Goal: Information Seeking & Learning: Learn about a topic

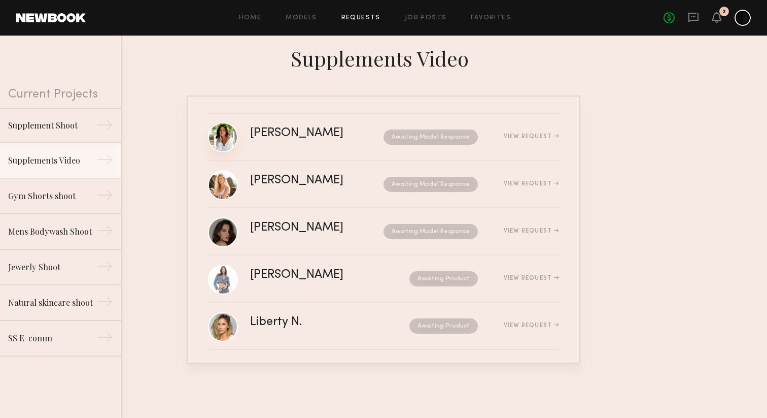
scroll to position [4, 0]
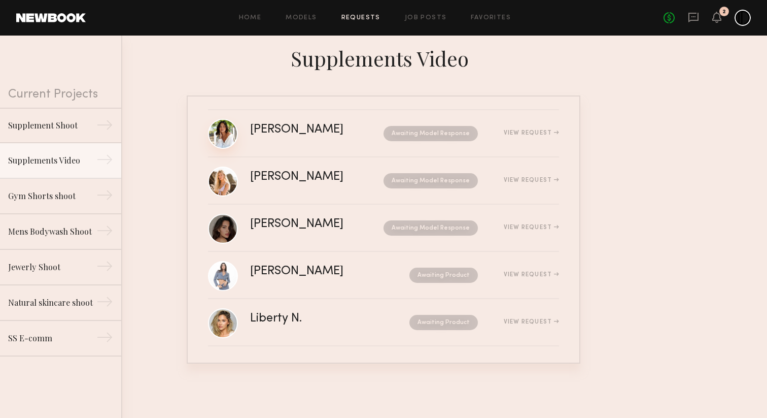
click at [223, 126] on link at bounding box center [223, 134] width 30 height 30
click at [225, 182] on link at bounding box center [223, 181] width 30 height 30
click at [225, 228] on link at bounding box center [223, 228] width 30 height 30
click at [224, 275] on link at bounding box center [223, 275] width 30 height 30
click at [216, 330] on link at bounding box center [223, 323] width 30 height 30
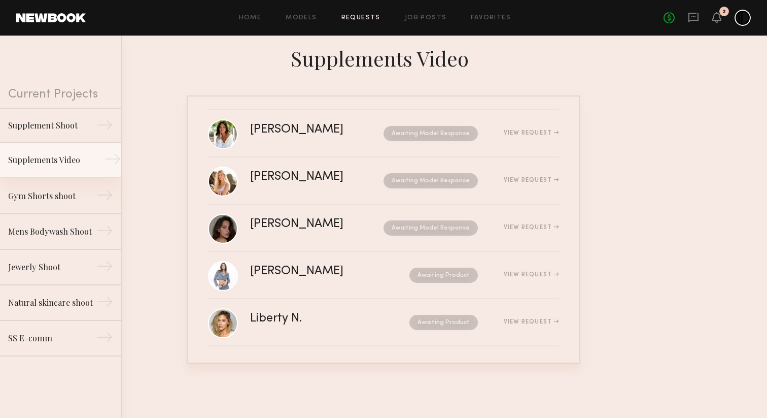
click at [57, 154] on div "Supplements Video" at bounding box center [52, 160] width 88 height 12
click at [427, 16] on link "Job Posts" at bounding box center [426, 18] width 42 height 7
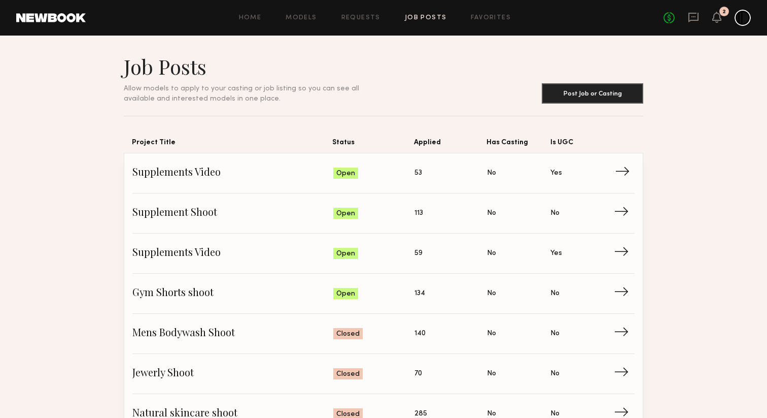
click at [253, 181] on span "Supplements Video" at bounding box center [232, 172] width 201 height 15
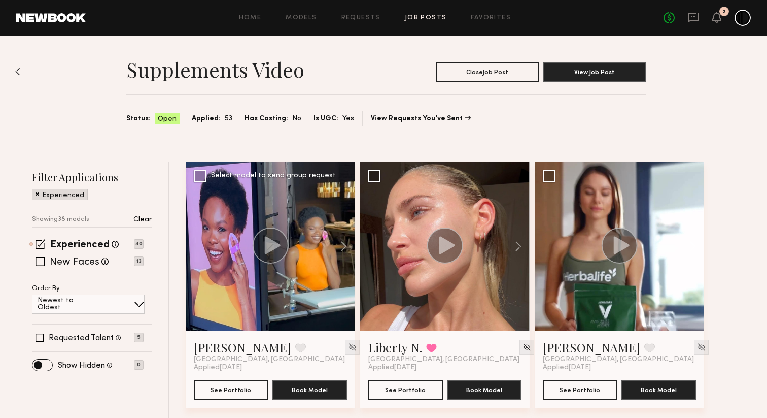
click at [278, 244] on icon at bounding box center [273, 245] width 16 height 18
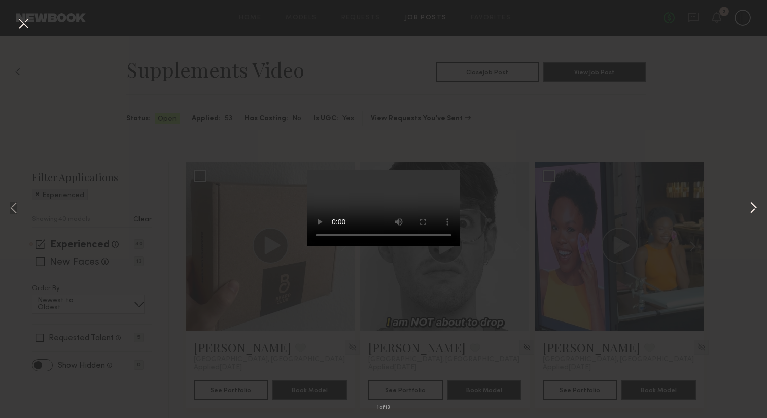
click at [751, 205] on button at bounding box center [754, 209] width 12 height 334
click at [754, 203] on button at bounding box center [754, 209] width 12 height 334
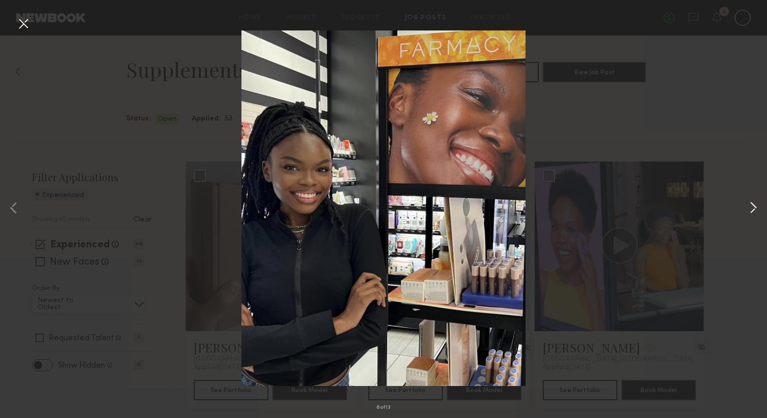
click at [752, 206] on button at bounding box center [754, 209] width 12 height 334
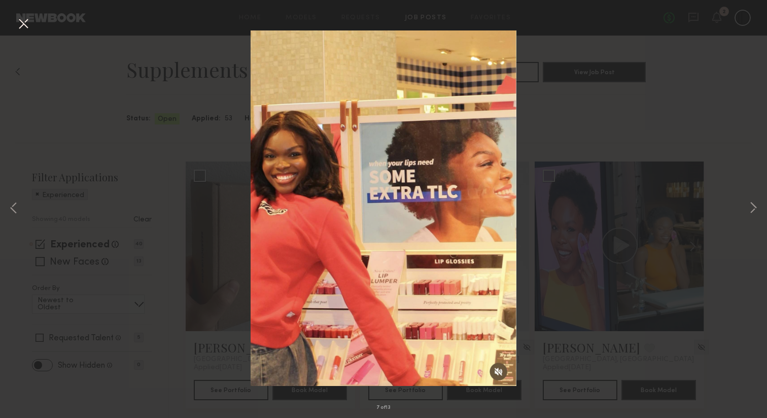
click at [27, 23] on button at bounding box center [23, 24] width 16 height 18
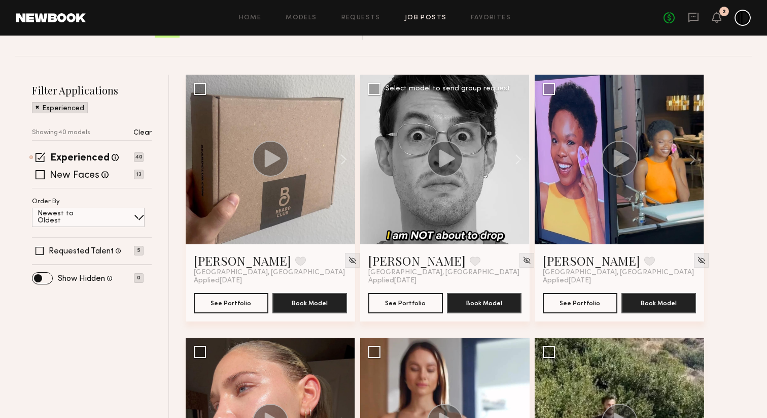
scroll to position [61, 0]
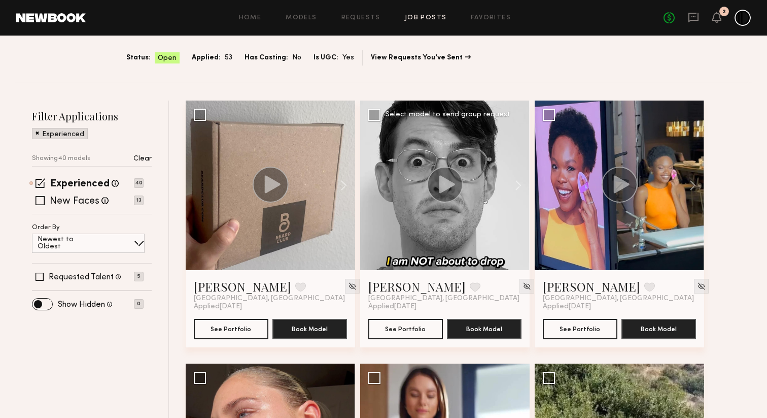
click at [447, 195] on circle at bounding box center [445, 184] width 36 height 36
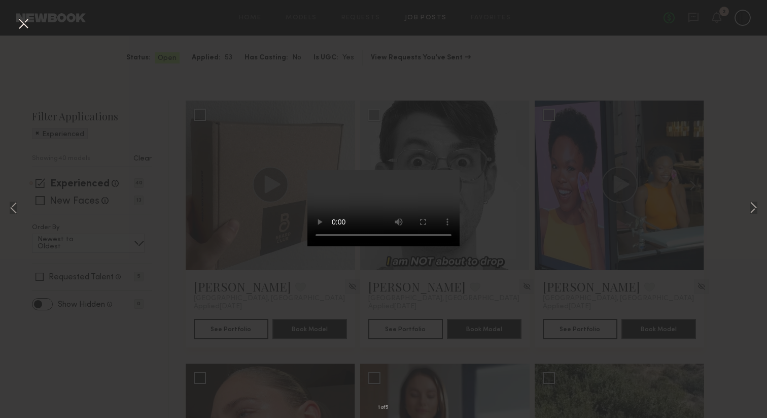
click at [27, 26] on button at bounding box center [23, 24] width 16 height 18
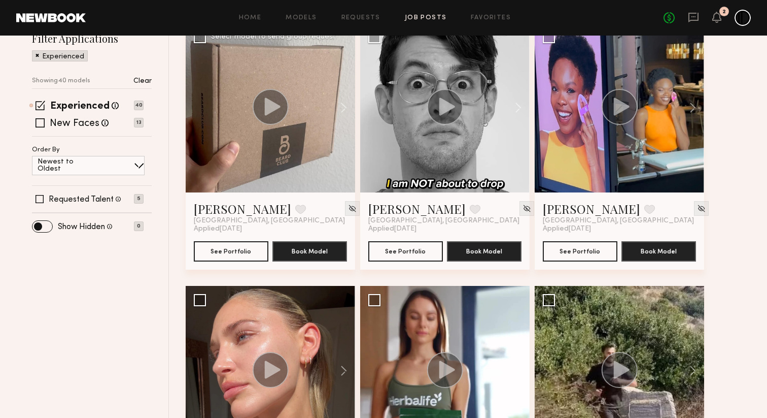
scroll to position [140, 0]
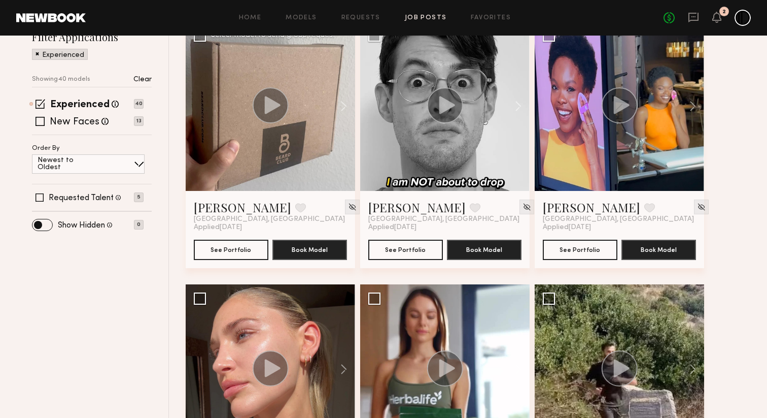
click at [271, 113] on circle at bounding box center [271, 105] width 36 height 36
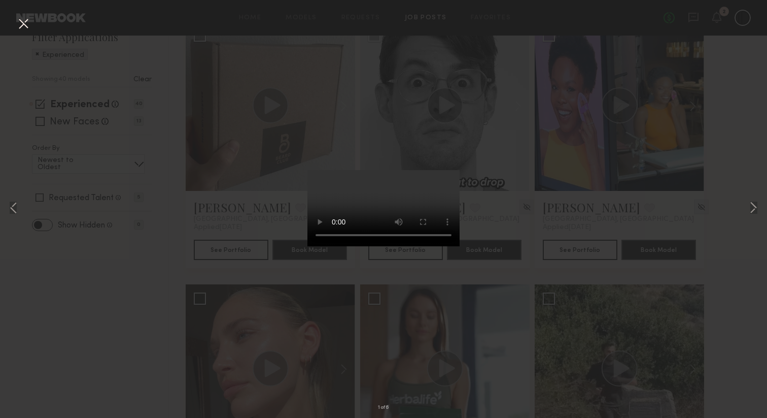
click at [26, 26] on button at bounding box center [23, 24] width 16 height 18
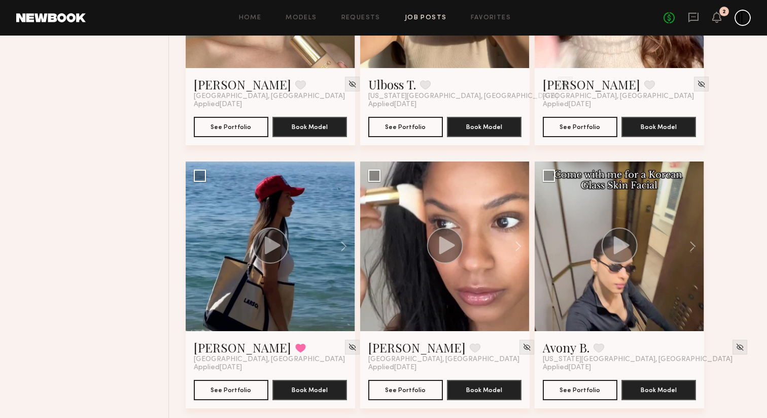
scroll to position [792, 0]
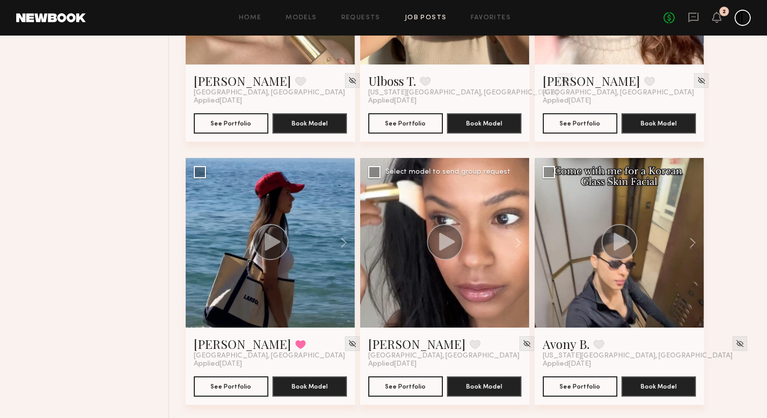
click at [440, 193] on div at bounding box center [445, 243] width 170 height 170
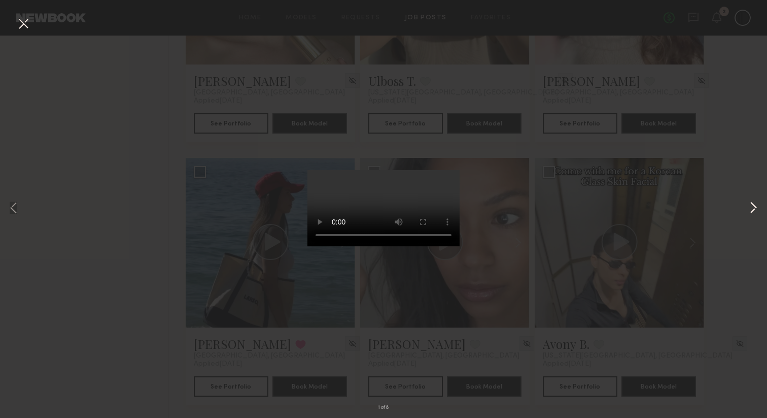
click at [755, 206] on button at bounding box center [754, 209] width 12 height 334
click at [756, 211] on button at bounding box center [754, 209] width 12 height 334
click at [755, 207] on button at bounding box center [754, 209] width 12 height 334
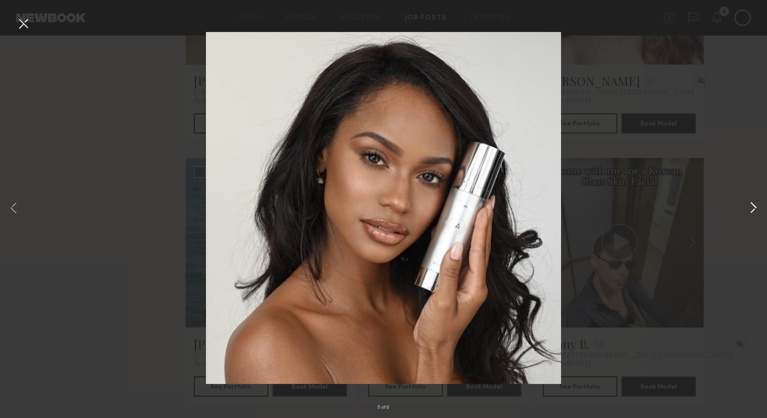
click at [755, 207] on button at bounding box center [754, 209] width 12 height 334
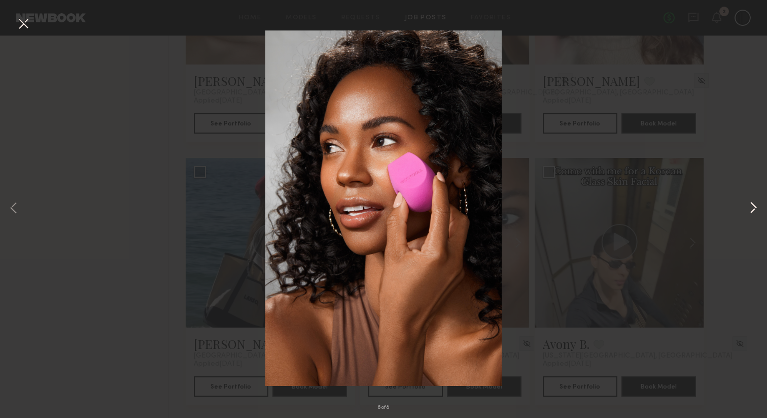
click at [755, 207] on button at bounding box center [754, 209] width 12 height 334
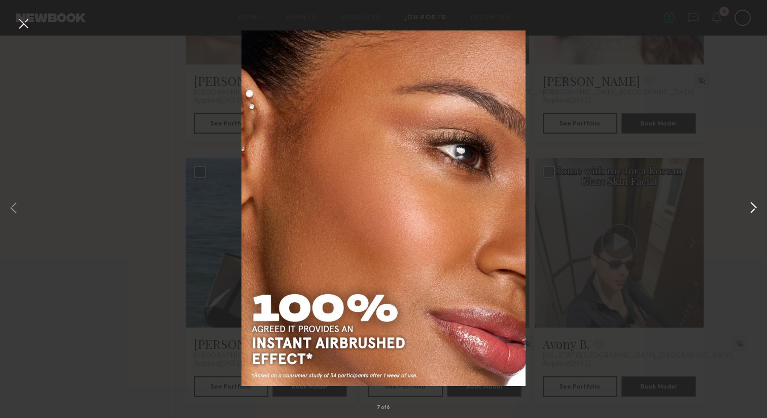
click at [755, 207] on button at bounding box center [754, 209] width 12 height 334
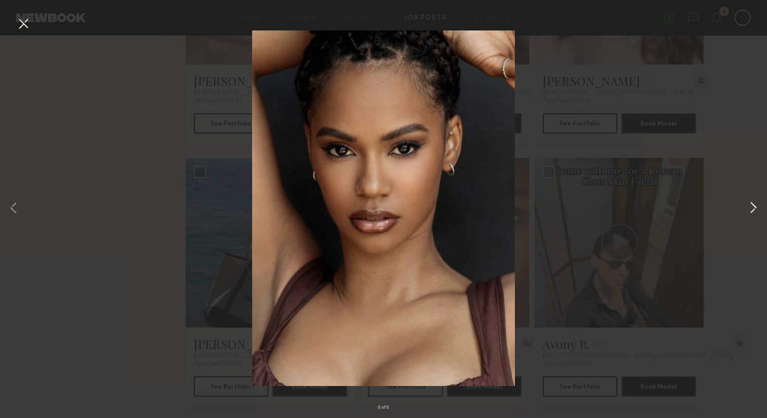
click at [755, 207] on button at bounding box center [754, 209] width 12 height 334
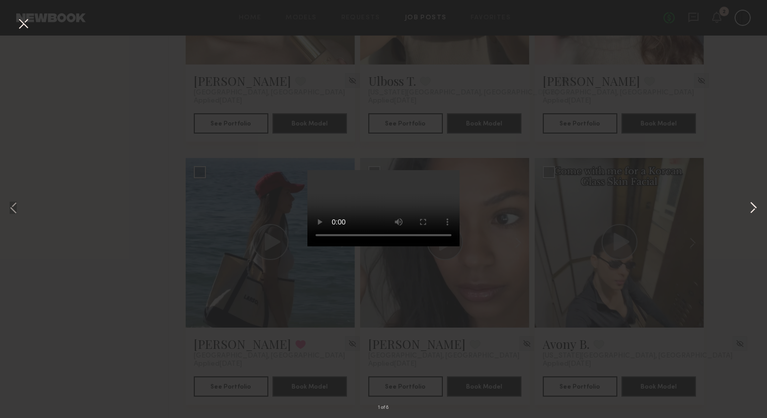
click at [755, 207] on button at bounding box center [754, 209] width 12 height 334
click at [22, 18] on button at bounding box center [23, 24] width 16 height 18
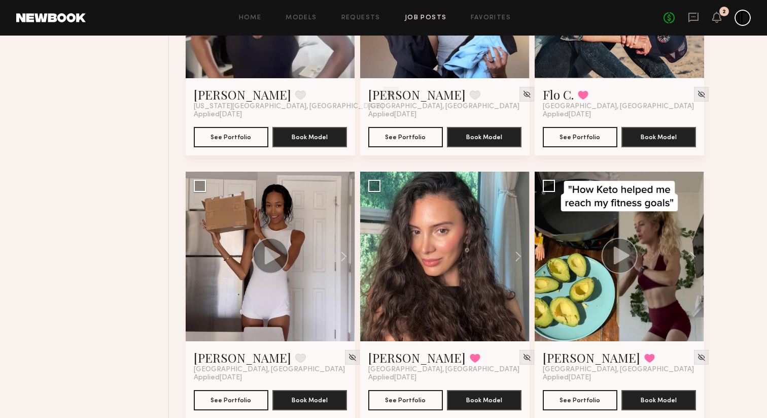
scroll to position [2028, 0]
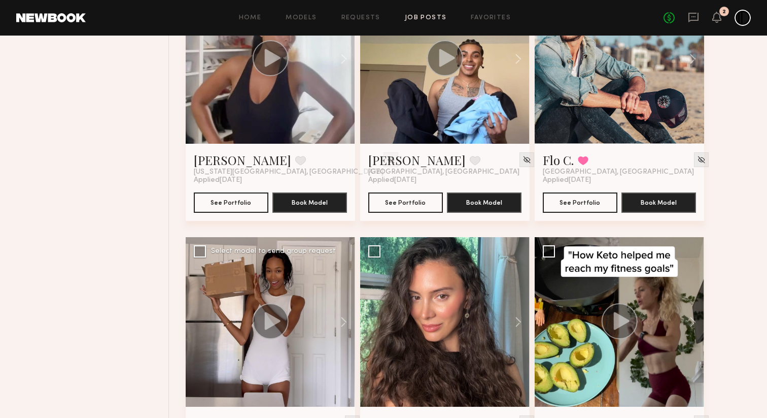
click at [260, 312] on circle at bounding box center [271, 321] width 36 height 36
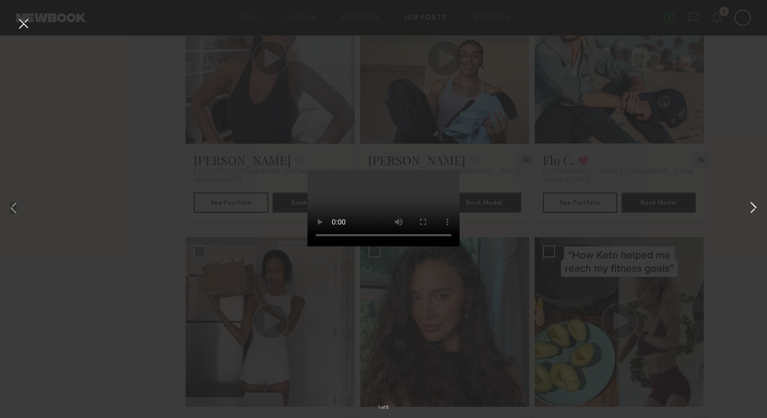
click at [751, 211] on button at bounding box center [754, 209] width 12 height 334
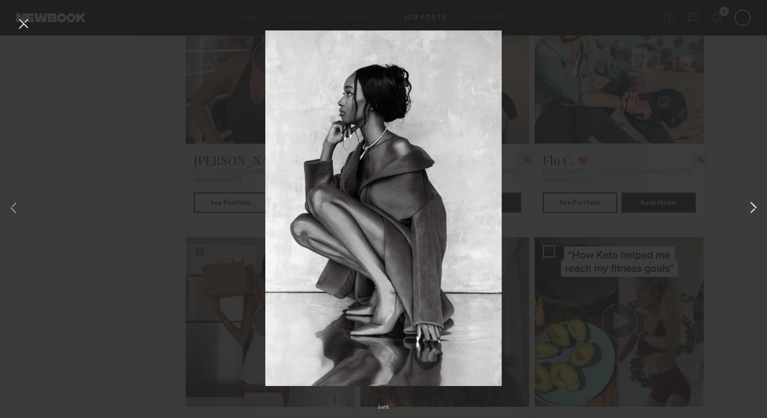
click at [751, 211] on button at bounding box center [754, 209] width 12 height 334
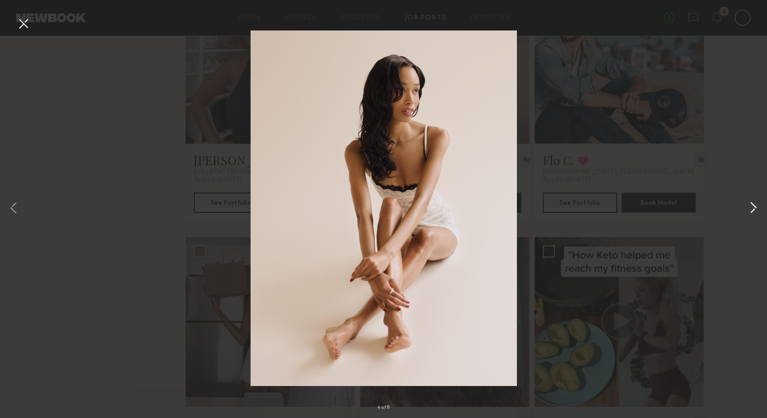
click at [751, 211] on button at bounding box center [754, 209] width 12 height 334
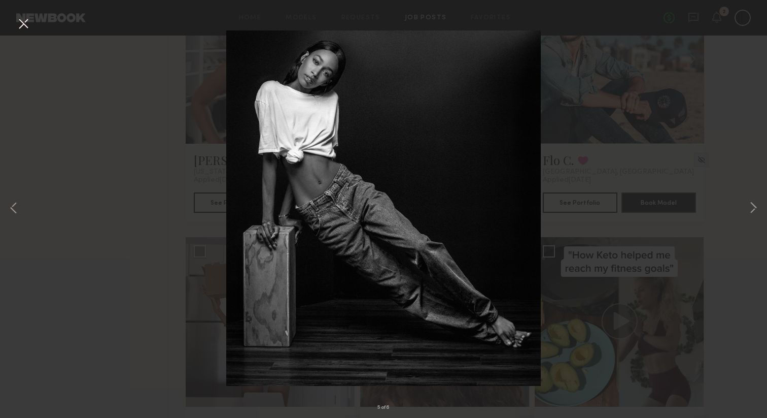
click at [21, 21] on button at bounding box center [23, 24] width 16 height 18
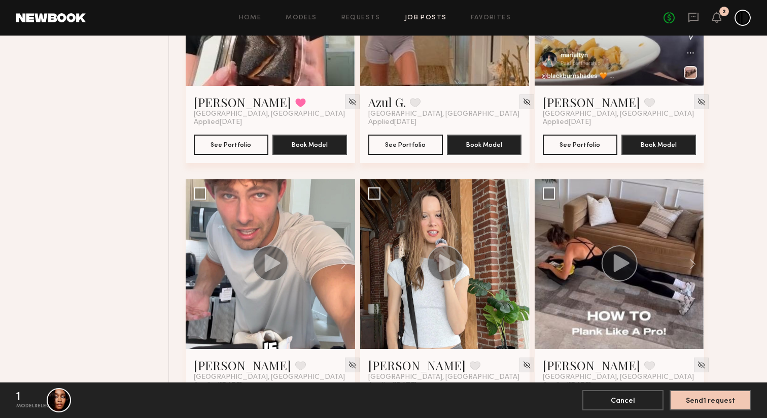
scroll to position [2601, 0]
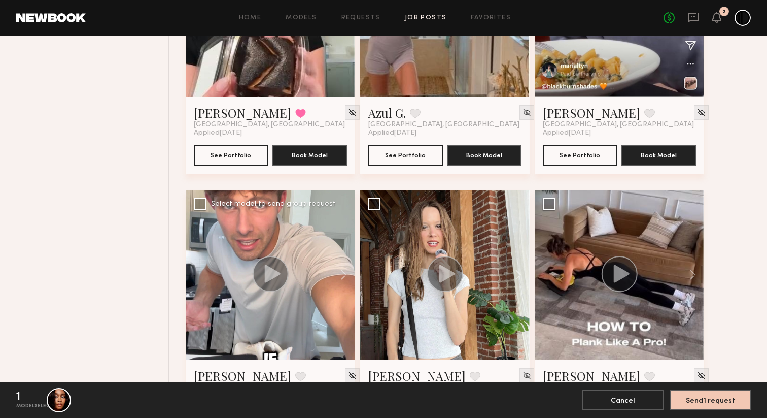
click at [269, 278] on icon at bounding box center [273, 273] width 16 height 18
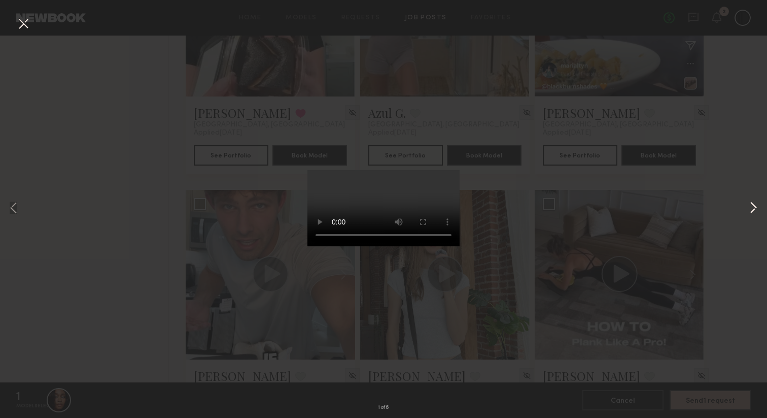
click at [754, 210] on button at bounding box center [754, 209] width 12 height 334
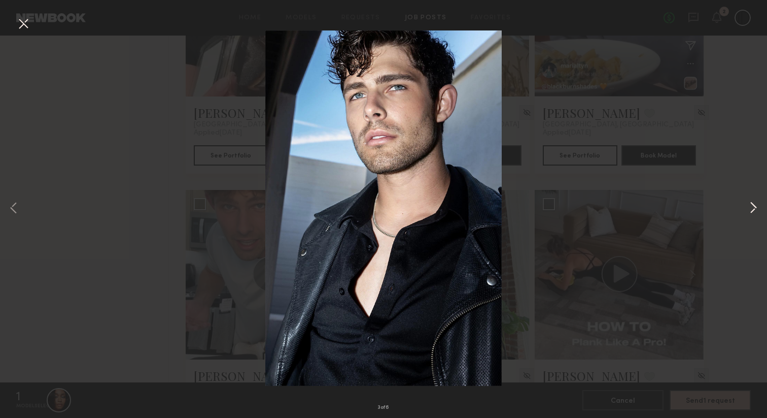
click at [754, 210] on button at bounding box center [754, 209] width 12 height 334
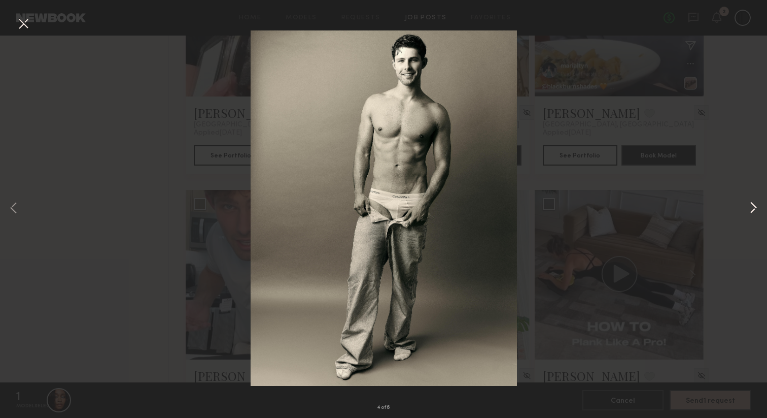
click at [754, 206] on button at bounding box center [754, 209] width 12 height 334
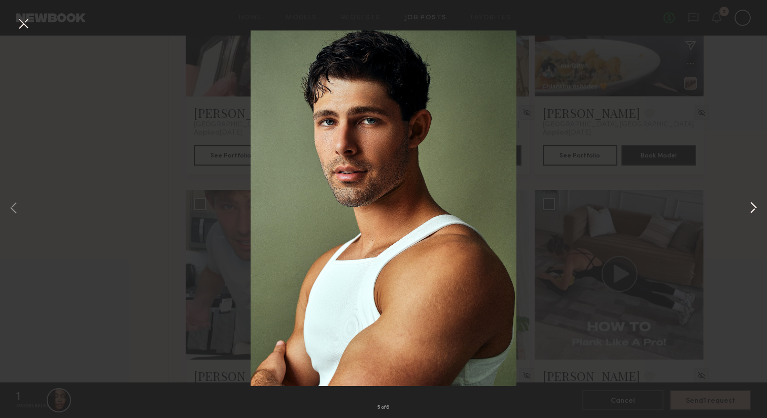
click at [754, 206] on button at bounding box center [754, 209] width 12 height 334
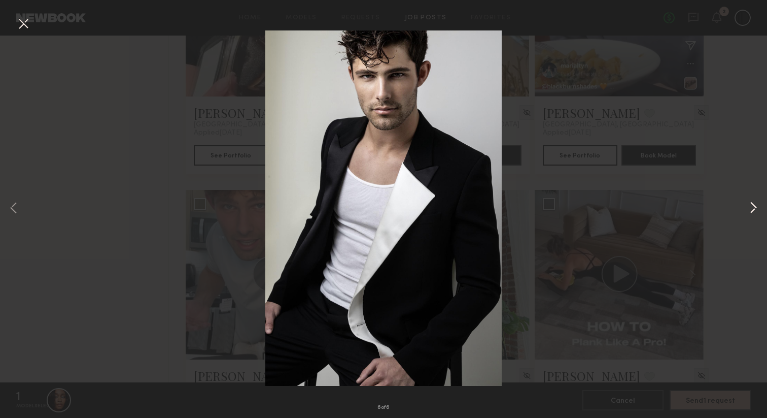
click at [754, 206] on button at bounding box center [754, 209] width 12 height 334
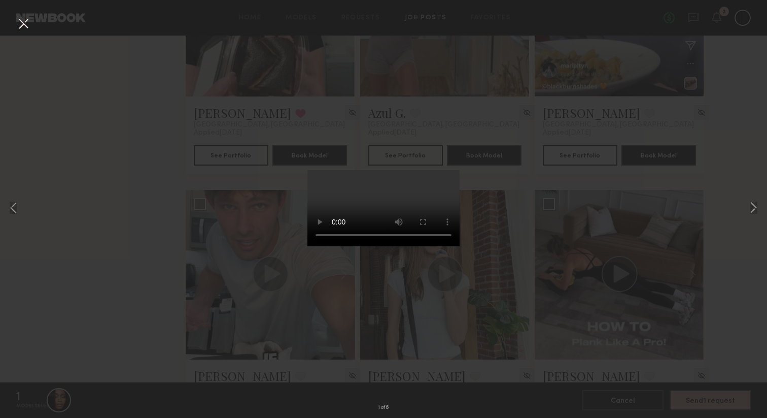
click at [28, 27] on button at bounding box center [23, 24] width 16 height 18
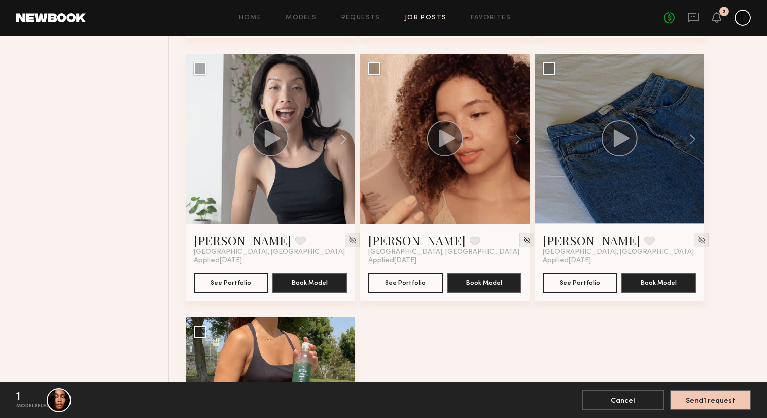
scroll to position [3263, 0]
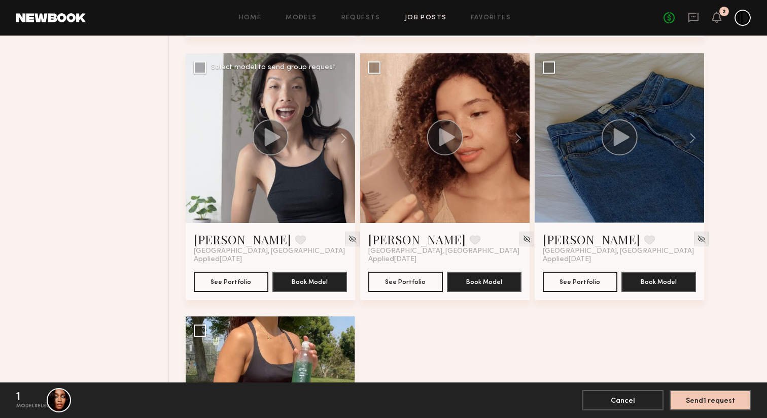
click at [271, 138] on icon at bounding box center [273, 137] width 16 height 18
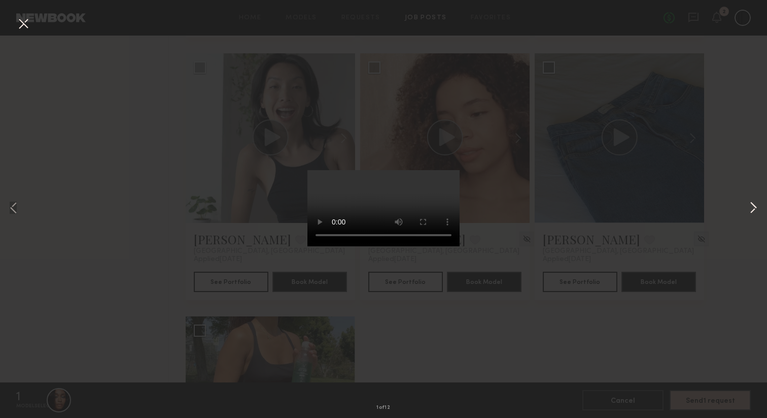
click at [751, 204] on button at bounding box center [754, 209] width 12 height 334
click at [752, 204] on button at bounding box center [754, 209] width 12 height 334
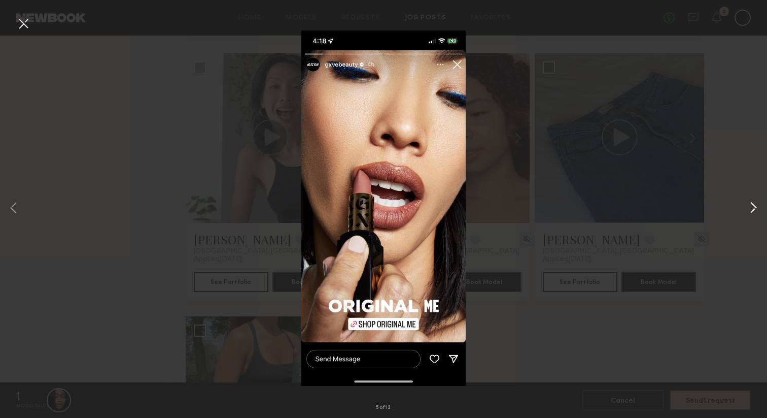
click at [752, 204] on button at bounding box center [754, 209] width 12 height 334
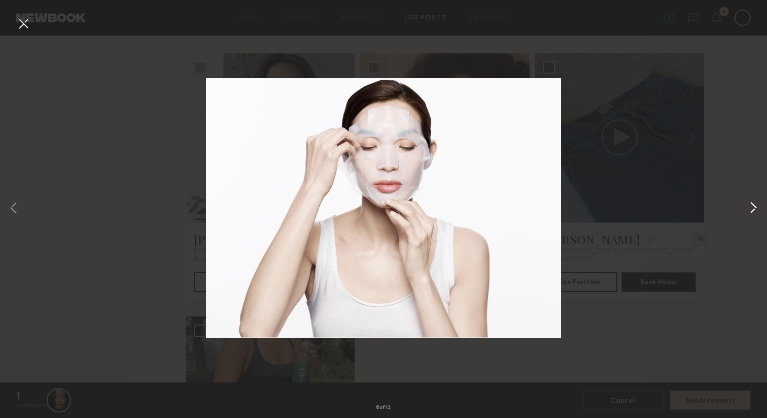
click at [752, 204] on button at bounding box center [754, 209] width 12 height 334
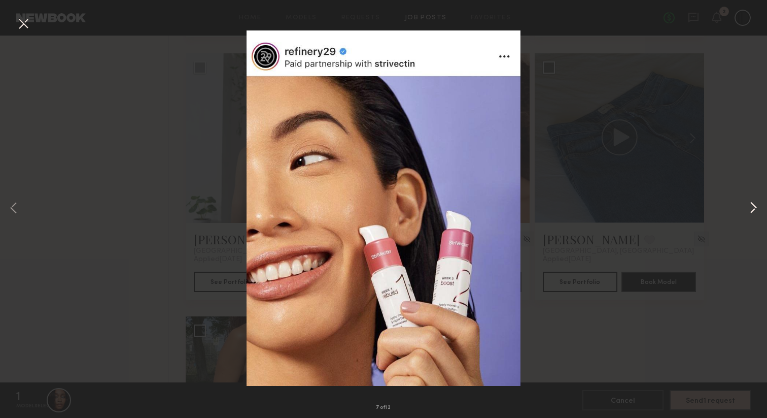
click at [752, 204] on button at bounding box center [754, 209] width 12 height 334
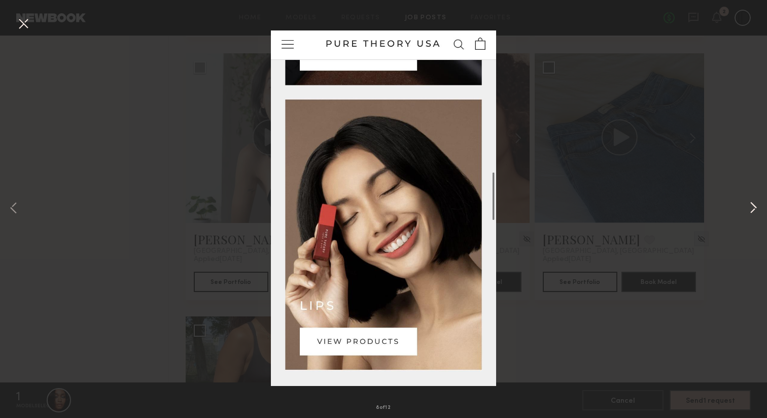
click at [752, 204] on button at bounding box center [754, 209] width 12 height 334
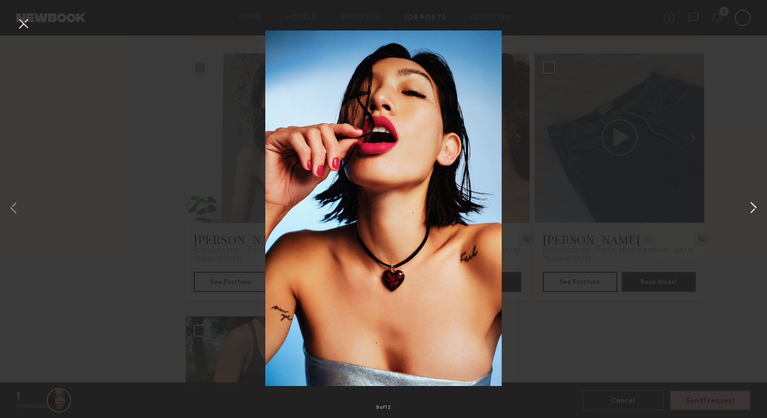
click at [752, 204] on button at bounding box center [754, 209] width 12 height 334
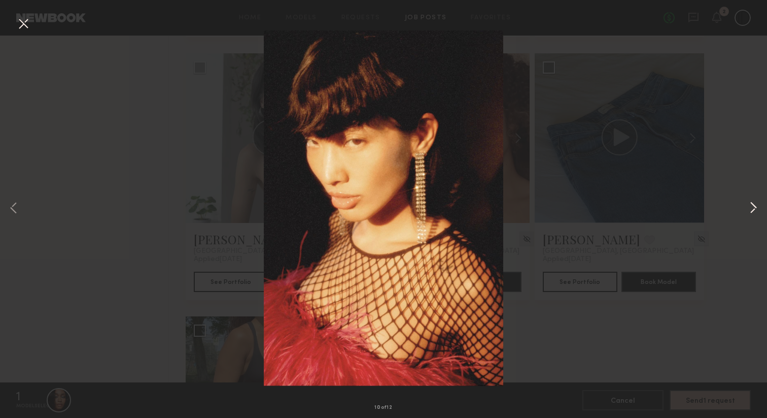
click at [752, 204] on button at bounding box center [754, 209] width 12 height 334
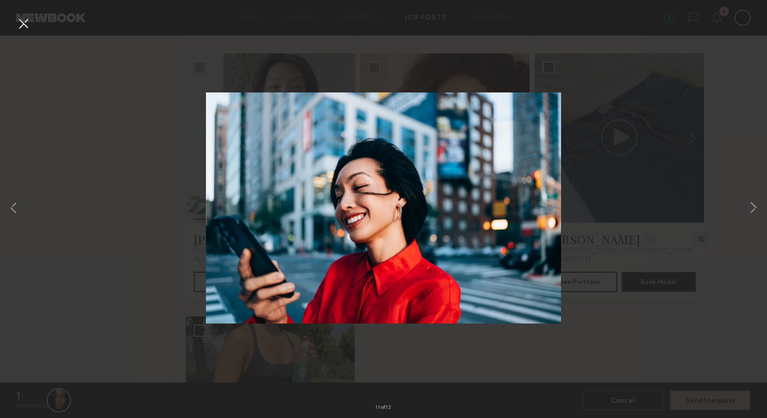
click at [21, 30] on button at bounding box center [23, 24] width 16 height 18
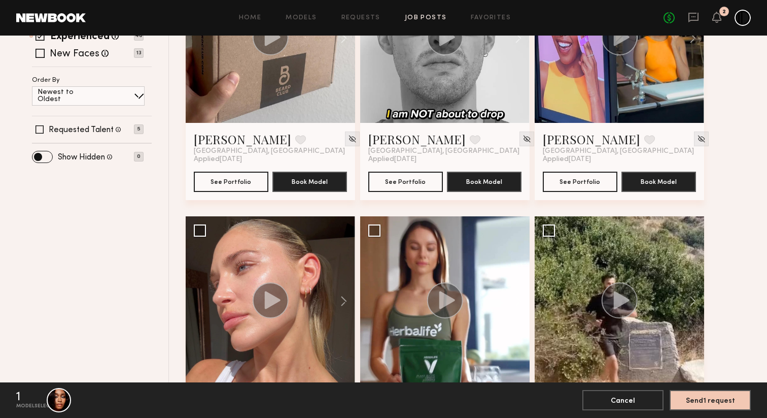
scroll to position [0, 0]
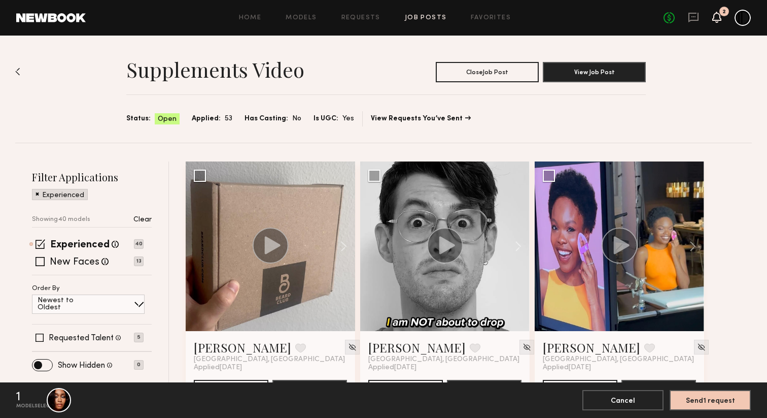
click at [716, 20] on icon at bounding box center [717, 16] width 8 height 7
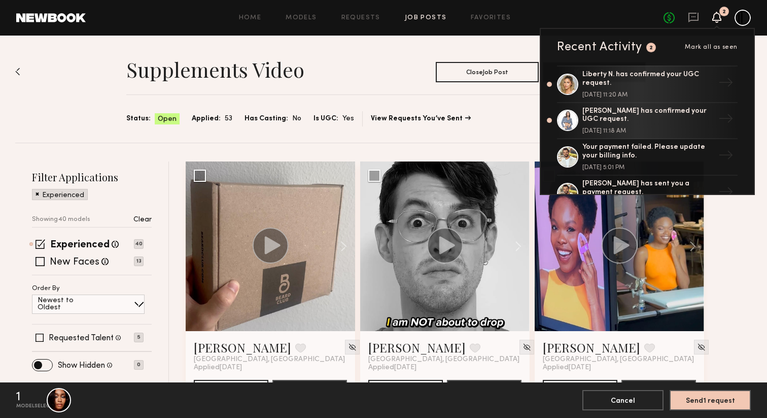
click at [716, 20] on icon at bounding box center [717, 16] width 8 height 7
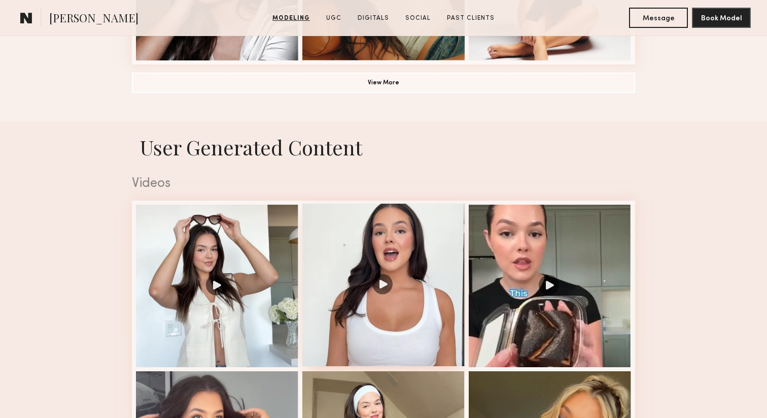
scroll to position [903, 0]
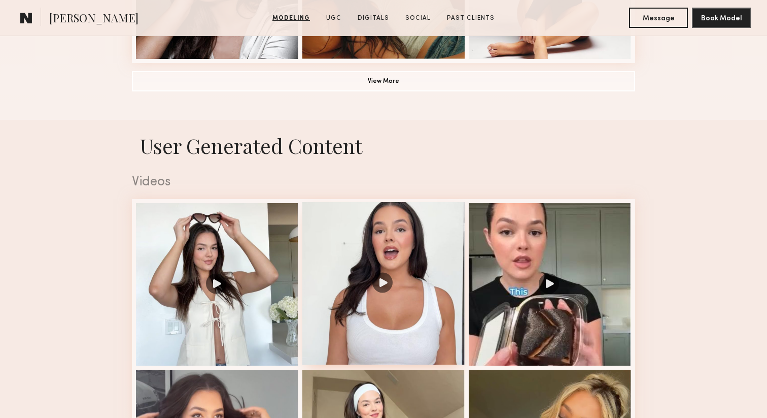
click at [396, 258] on div at bounding box center [384, 283] width 162 height 162
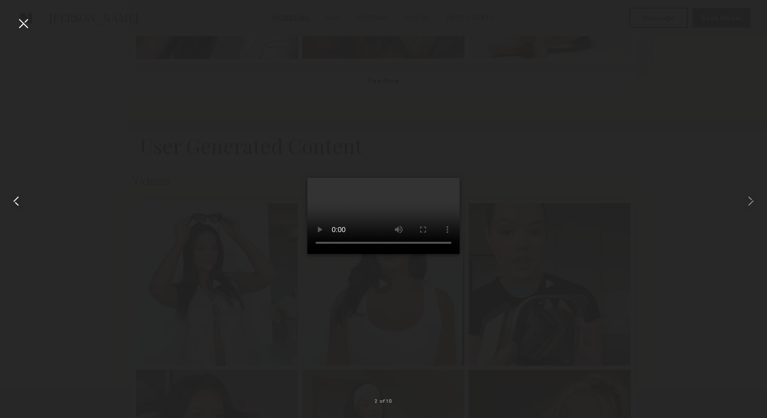
click at [16, 204] on common-icon at bounding box center [16, 201] width 16 height 16
click at [17, 203] on common-icon at bounding box center [16, 201] width 16 height 16
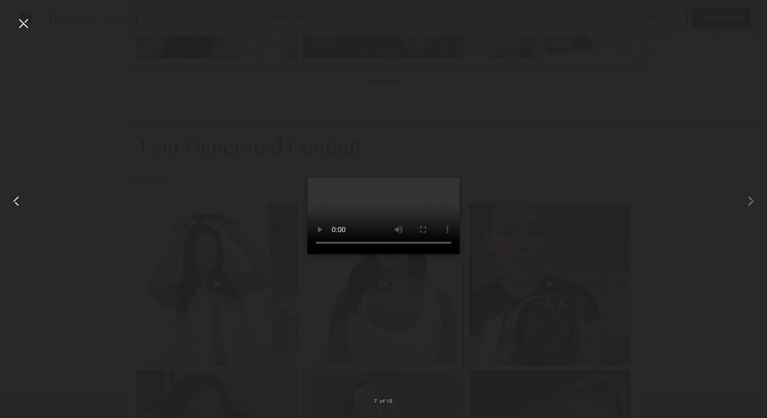
click at [17, 203] on common-icon at bounding box center [16, 201] width 16 height 16
click at [21, 202] on common-icon at bounding box center [16, 201] width 16 height 16
click at [26, 22] on div at bounding box center [23, 23] width 16 height 16
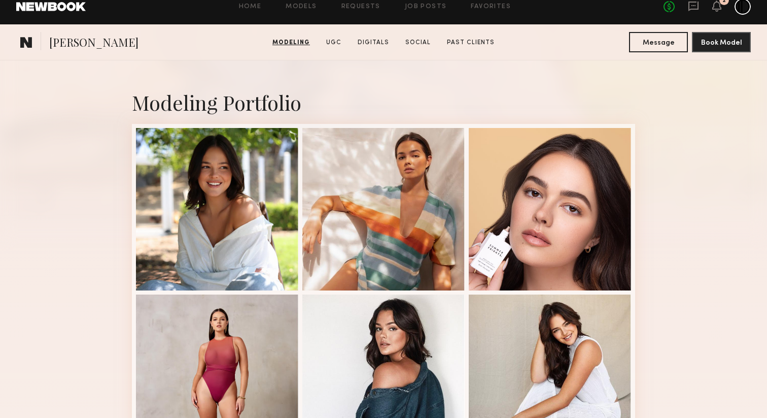
scroll to position [148, 0]
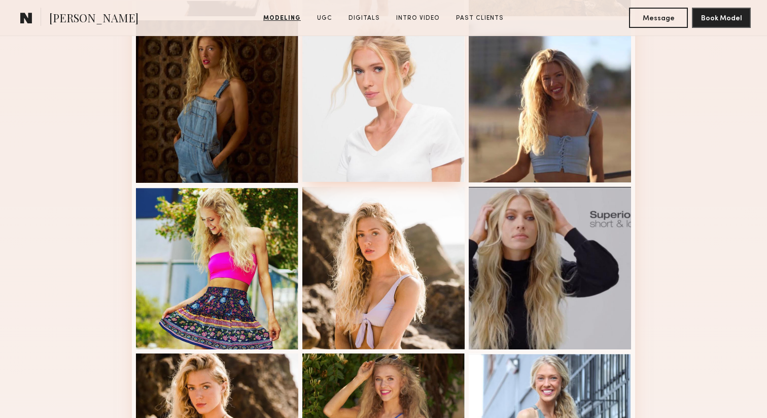
scroll to position [449, 0]
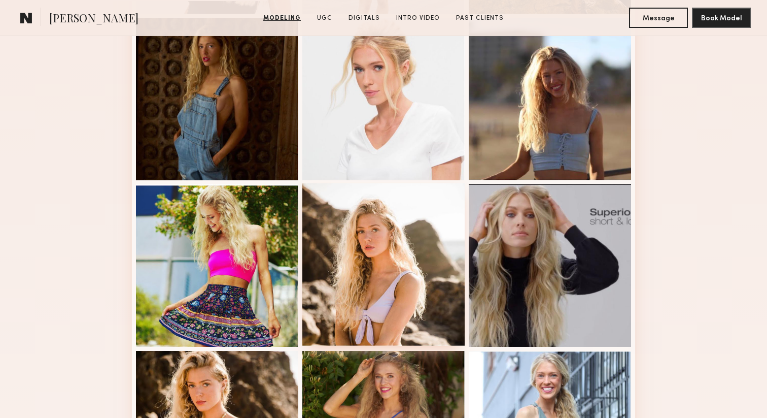
click at [385, 244] on div at bounding box center [384, 264] width 162 height 162
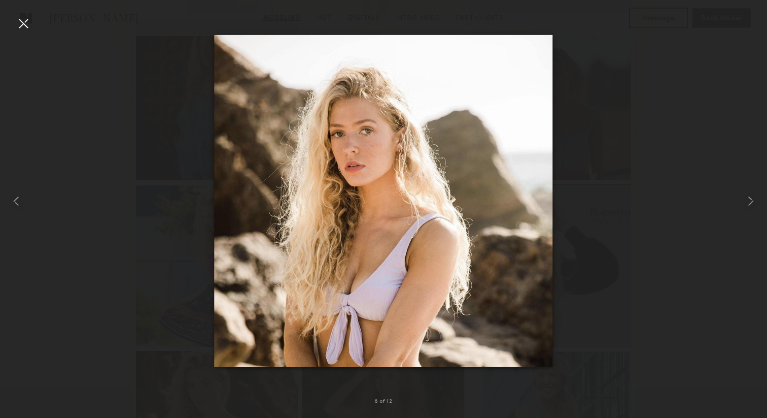
click at [20, 26] on div at bounding box center [23, 23] width 16 height 16
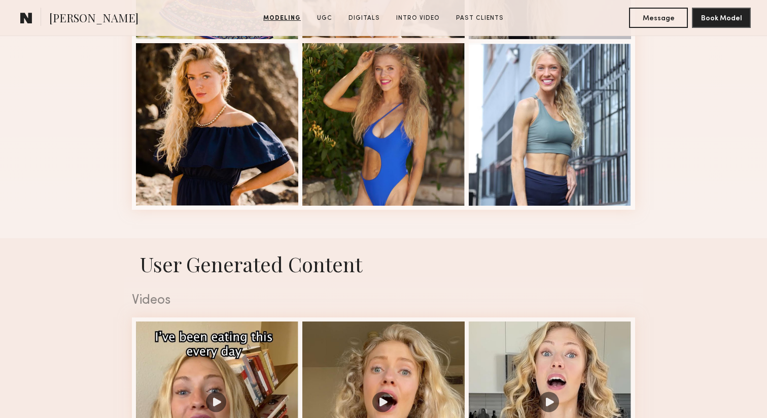
scroll to position [984, 0]
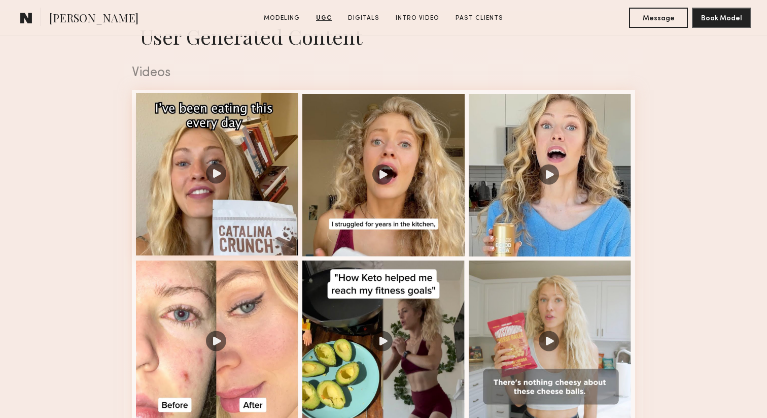
click at [232, 131] on div at bounding box center [217, 174] width 162 height 162
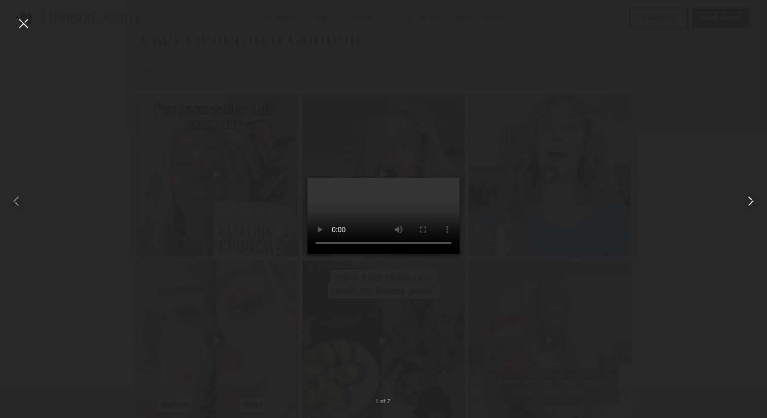
click at [752, 202] on common-icon at bounding box center [751, 201] width 16 height 16
click at [753, 200] on common-icon at bounding box center [751, 201] width 16 height 16
click at [749, 200] on common-icon at bounding box center [751, 201] width 16 height 16
click at [749, 203] on common-icon at bounding box center [751, 201] width 16 height 16
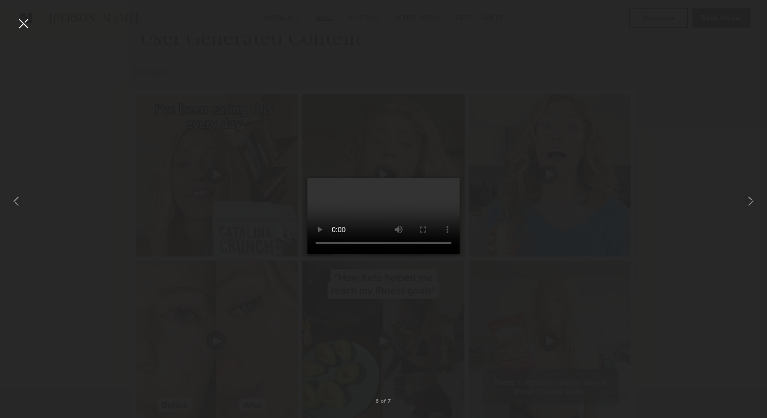
click at [22, 21] on div at bounding box center [23, 23] width 16 height 16
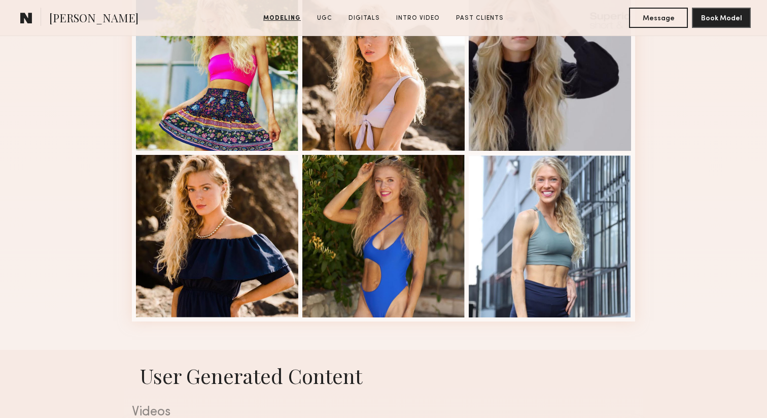
scroll to position [638, 0]
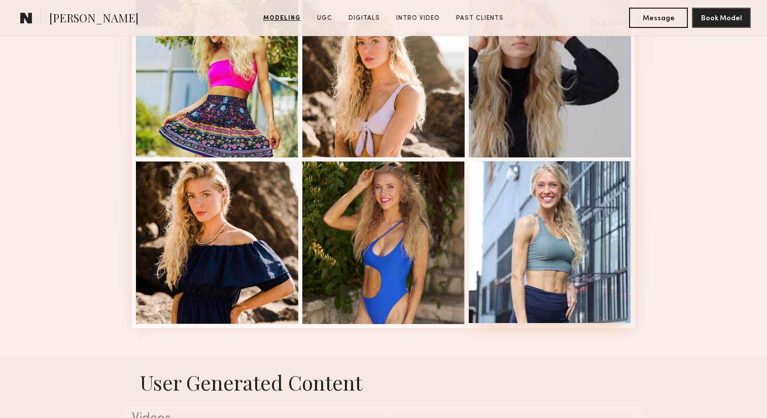
click at [546, 252] on div at bounding box center [550, 241] width 162 height 162
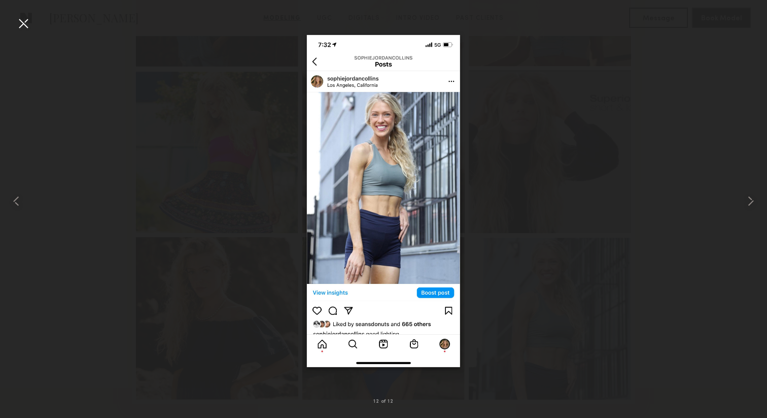
scroll to position [560, 0]
click at [21, 22] on div at bounding box center [23, 23] width 16 height 16
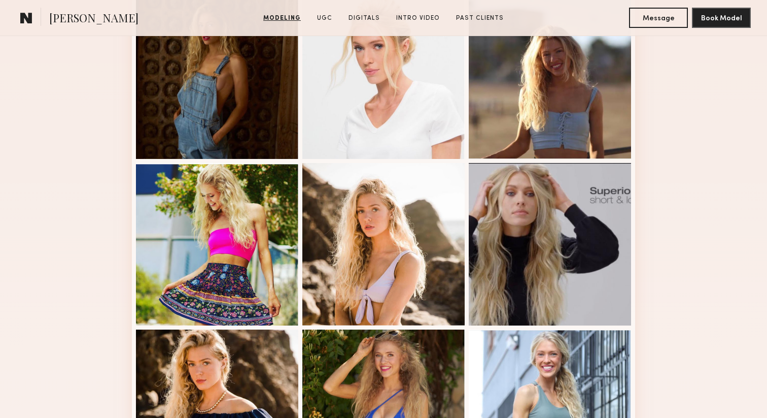
scroll to position [446, 0]
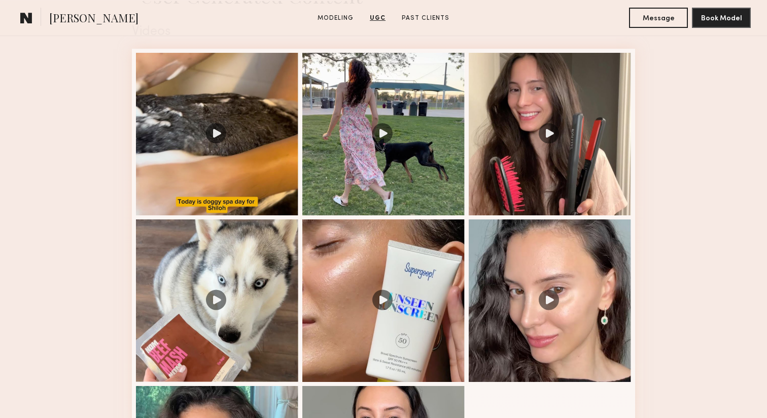
scroll to position [1054, 0]
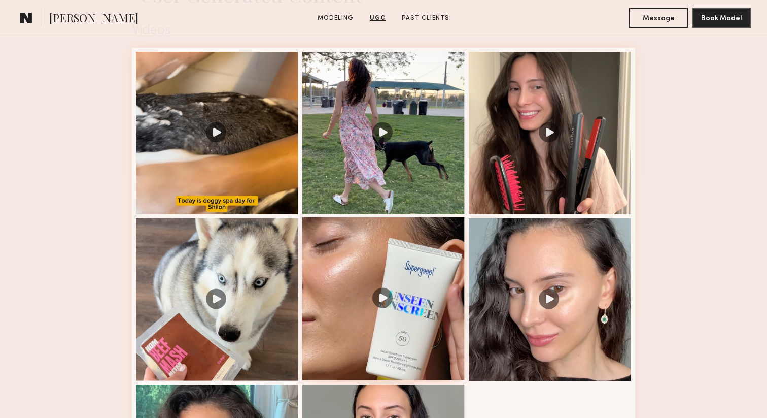
click at [339, 235] on div at bounding box center [384, 298] width 162 height 162
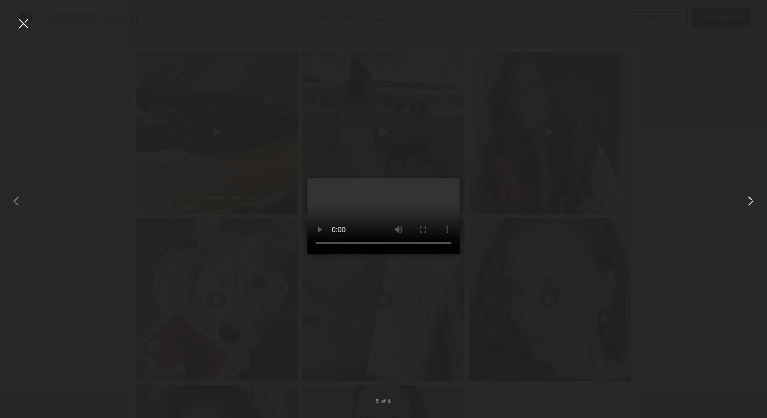
click at [749, 196] on common-icon at bounding box center [751, 201] width 16 height 16
click at [749, 197] on common-icon at bounding box center [751, 201] width 16 height 16
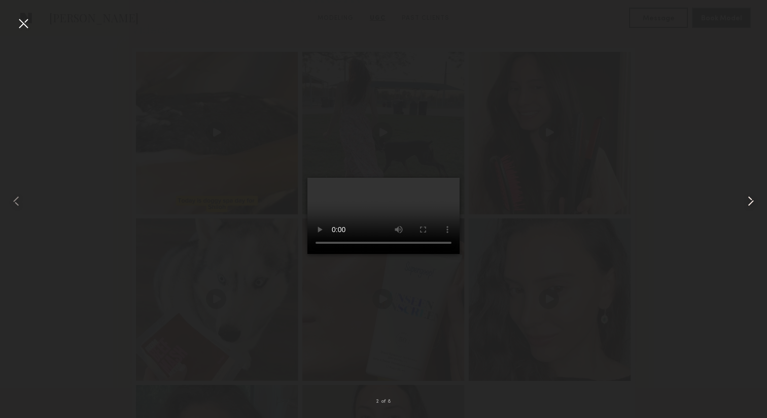
click at [749, 197] on common-icon at bounding box center [751, 201] width 16 height 16
click at [13, 199] on common-icon at bounding box center [16, 201] width 16 height 16
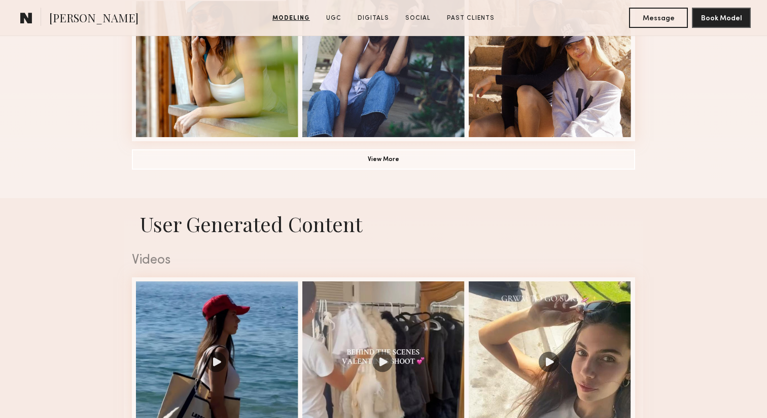
scroll to position [982, 0]
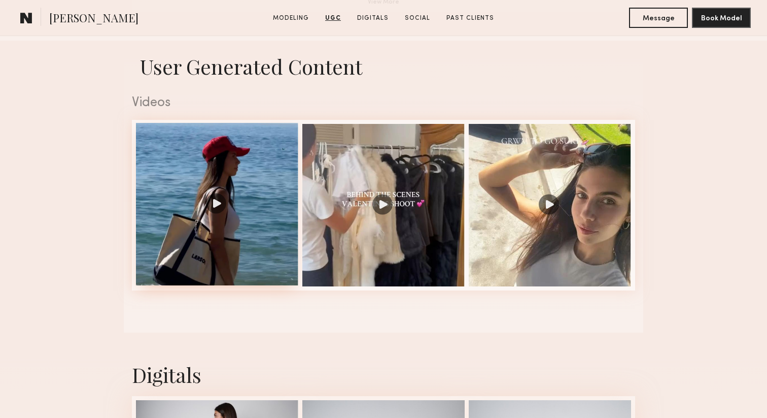
click at [253, 166] on div at bounding box center [217, 204] width 162 height 162
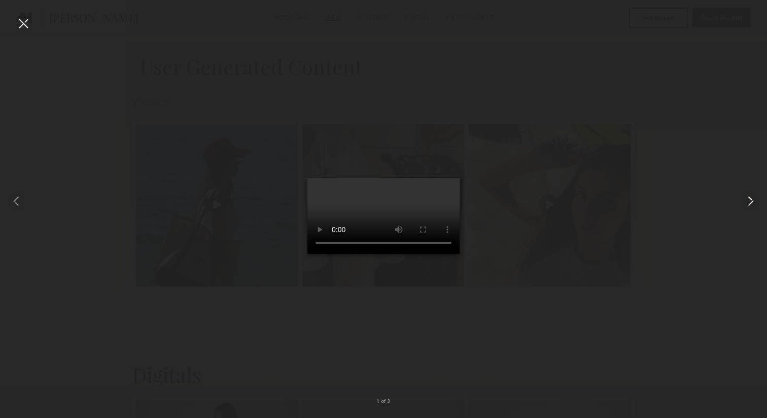
click at [751, 195] on common-icon at bounding box center [751, 201] width 16 height 16
click at [751, 197] on common-icon at bounding box center [751, 201] width 16 height 16
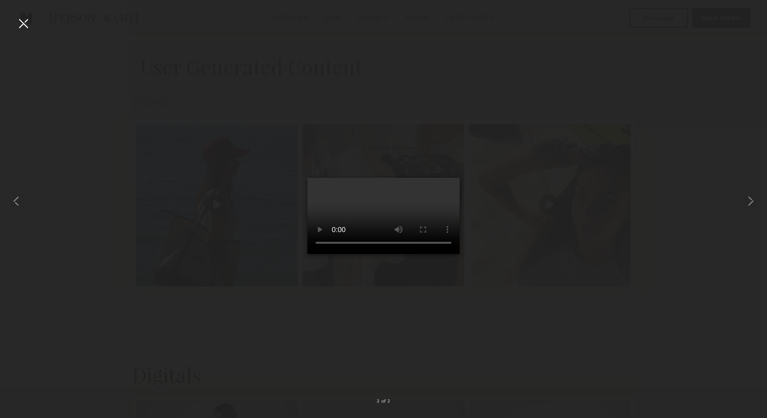
click at [19, 17] on div at bounding box center [23, 23] width 16 height 16
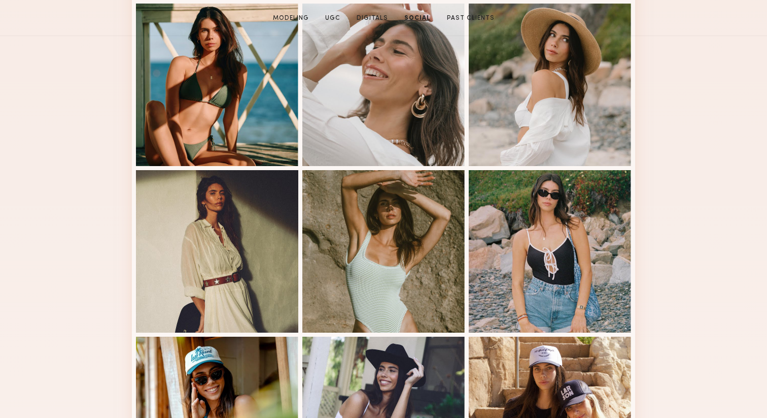
scroll to position [0, 0]
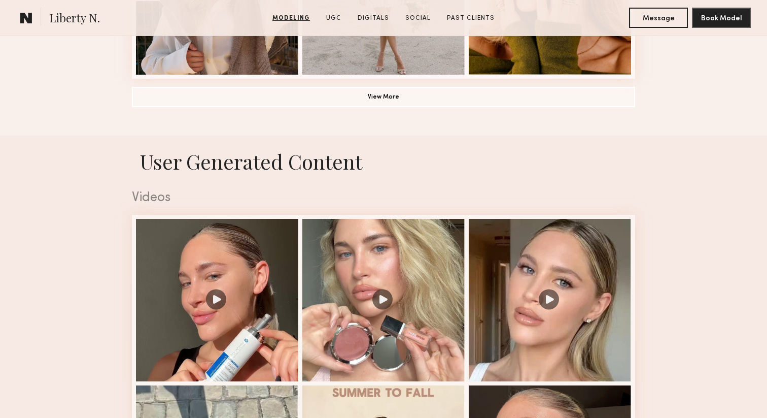
scroll to position [1044, 0]
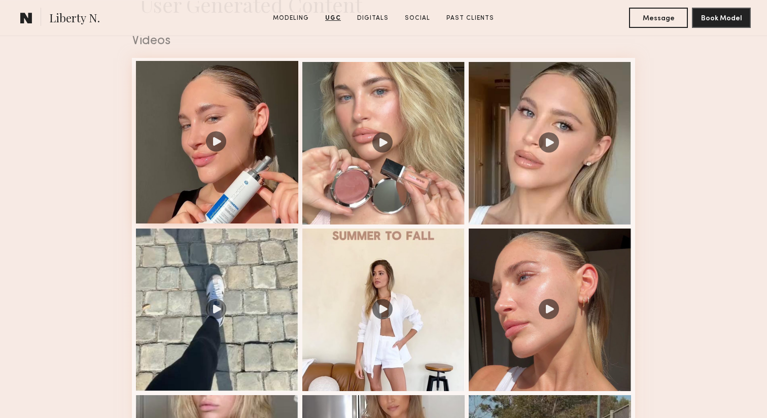
click at [249, 98] on div at bounding box center [217, 142] width 162 height 162
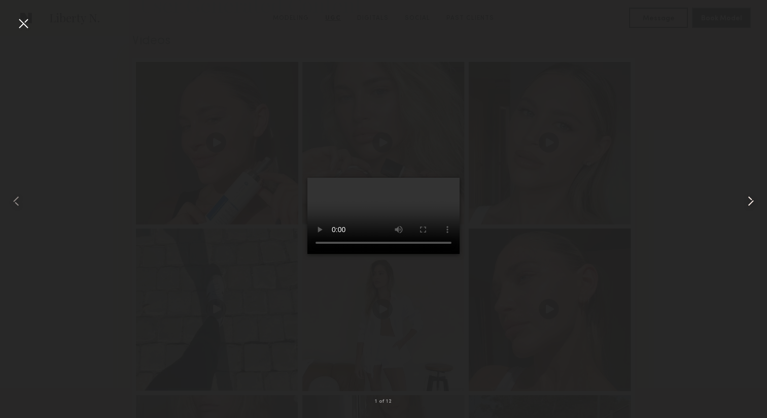
click at [750, 202] on common-icon at bounding box center [751, 201] width 16 height 16
click at [751, 196] on common-icon at bounding box center [751, 201] width 16 height 16
click at [750, 199] on common-icon at bounding box center [751, 201] width 16 height 16
